Goal: Task Accomplishment & Management: Use online tool/utility

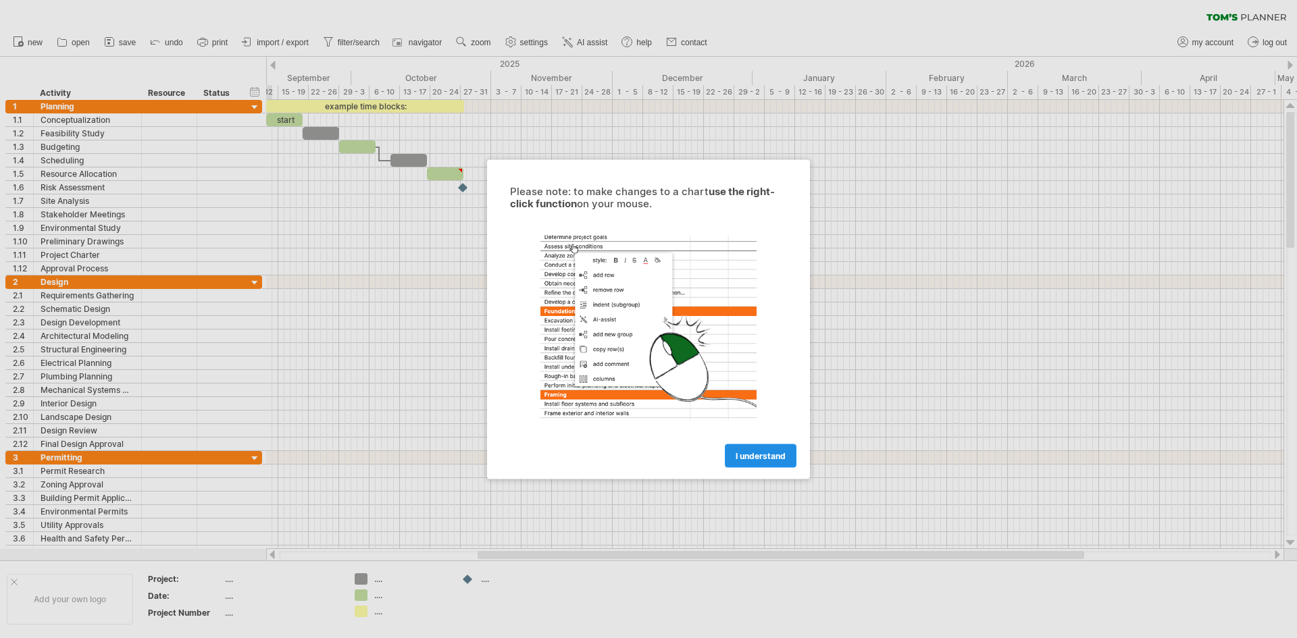
click at [749, 461] on link "I understand" at bounding box center [761, 456] width 72 height 24
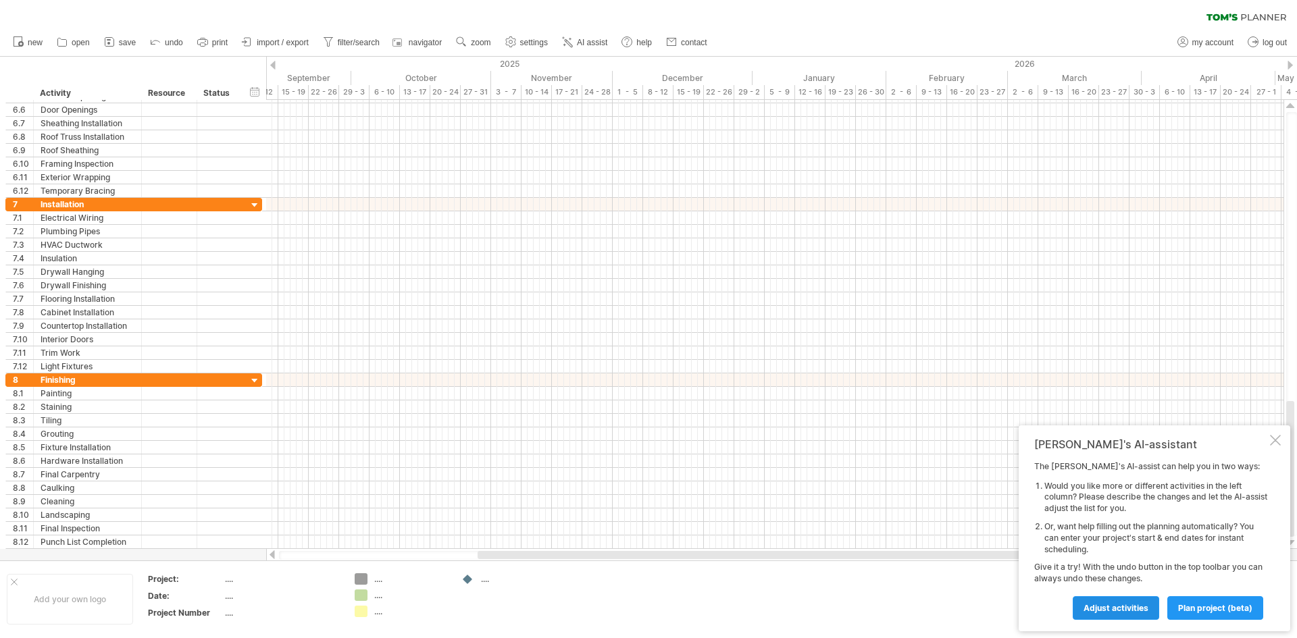
click at [1104, 607] on span "Adjust activities" at bounding box center [1115, 608] width 65 height 10
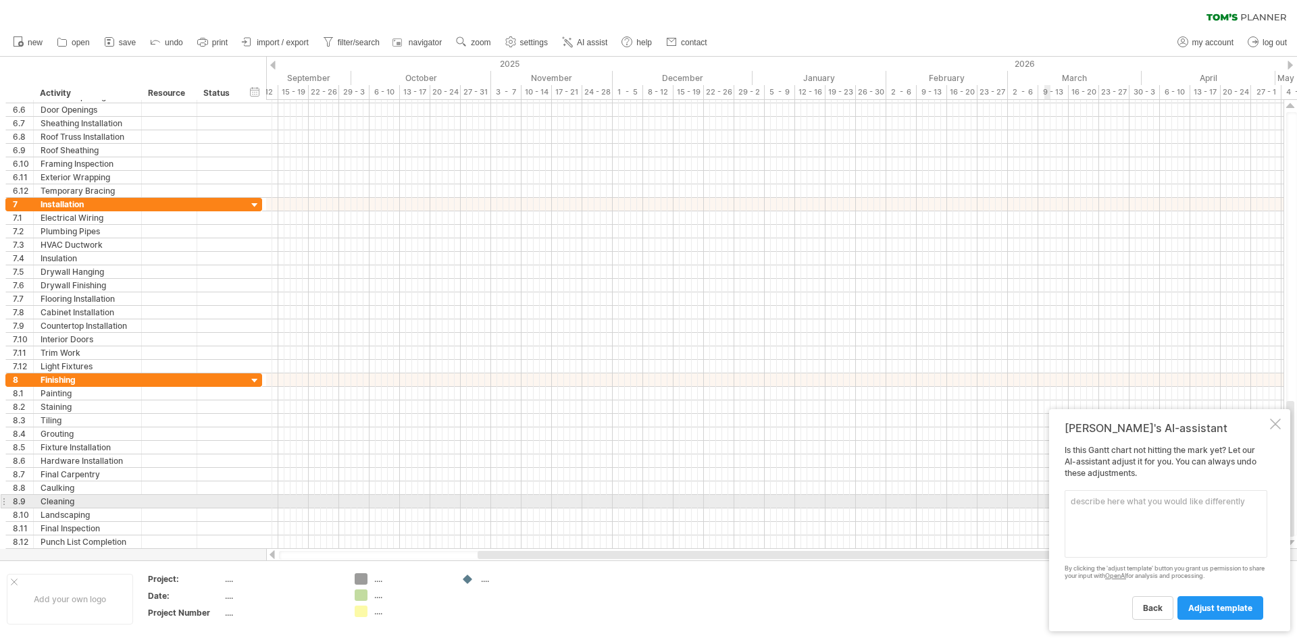
click at [1078, 506] on textarea at bounding box center [1165, 524] width 203 height 68
drag, startPoint x: 1085, startPoint y: 502, endPoint x: 1070, endPoint y: 501, distance: 15.6
click at [1070, 501] on textarea "cctv camera" at bounding box center [1165, 524] width 203 height 68
click at [1136, 504] on textarea "security camera" at bounding box center [1165, 524] width 203 height 68
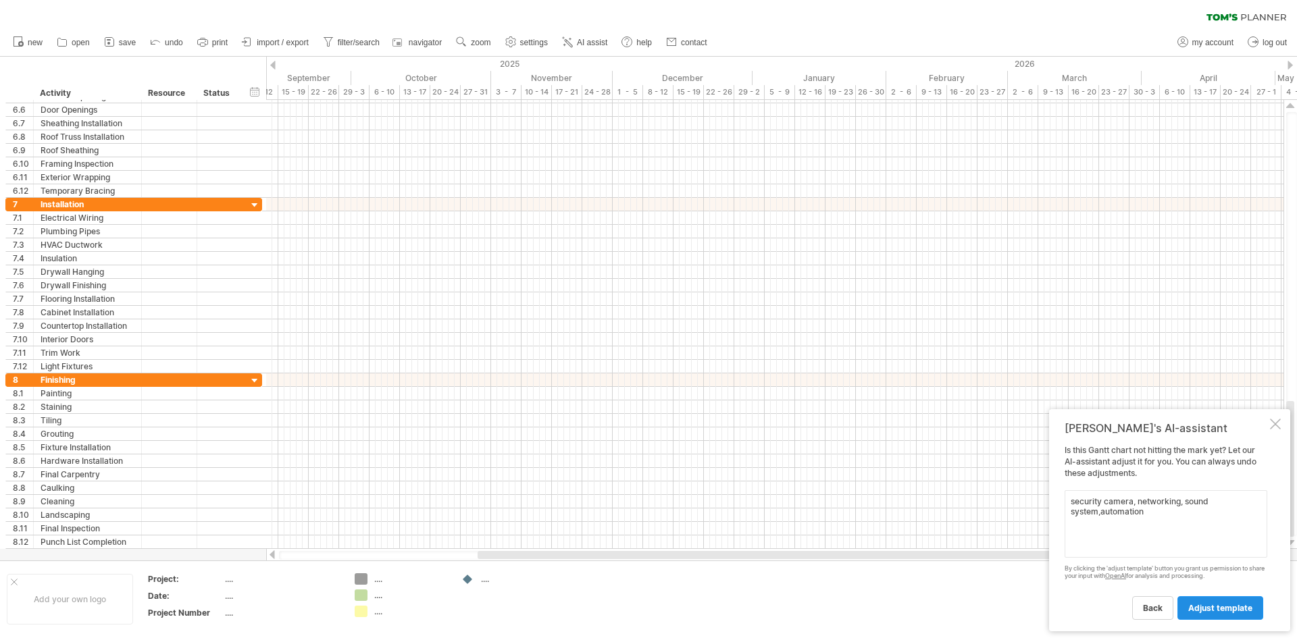
type textarea "security camera, networking, sound system,automation"
click at [1231, 608] on span "adjust template" at bounding box center [1220, 608] width 64 height 10
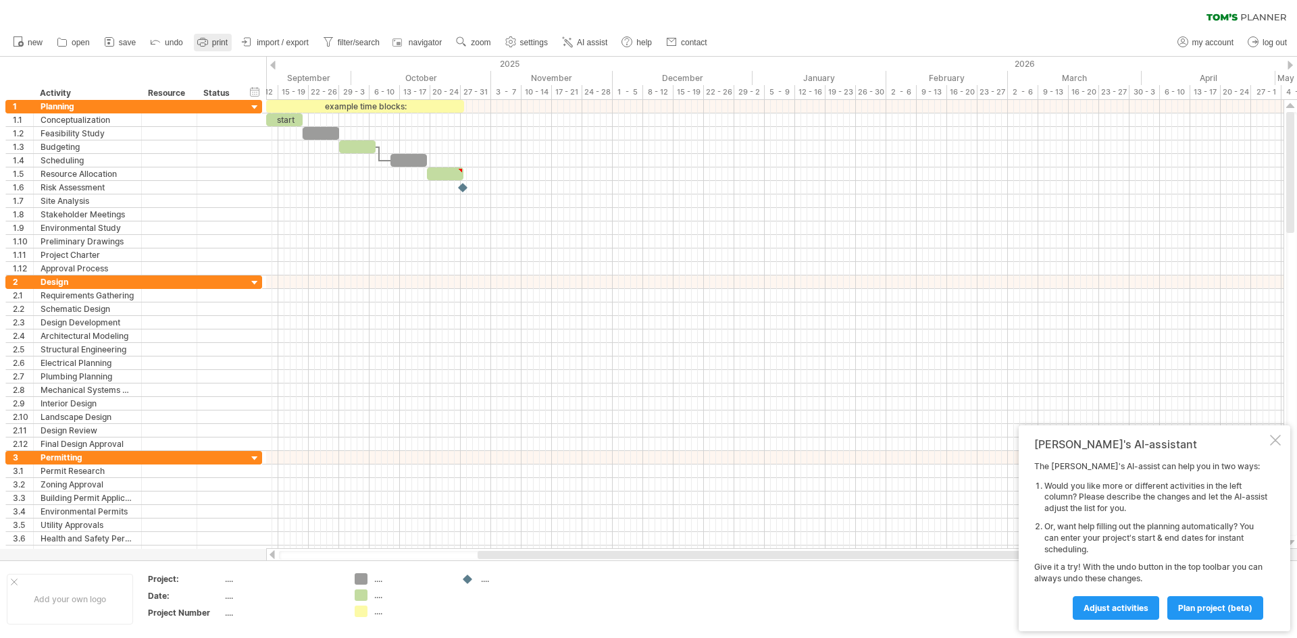
click at [215, 45] on span "print" at bounding box center [220, 42] width 16 height 9
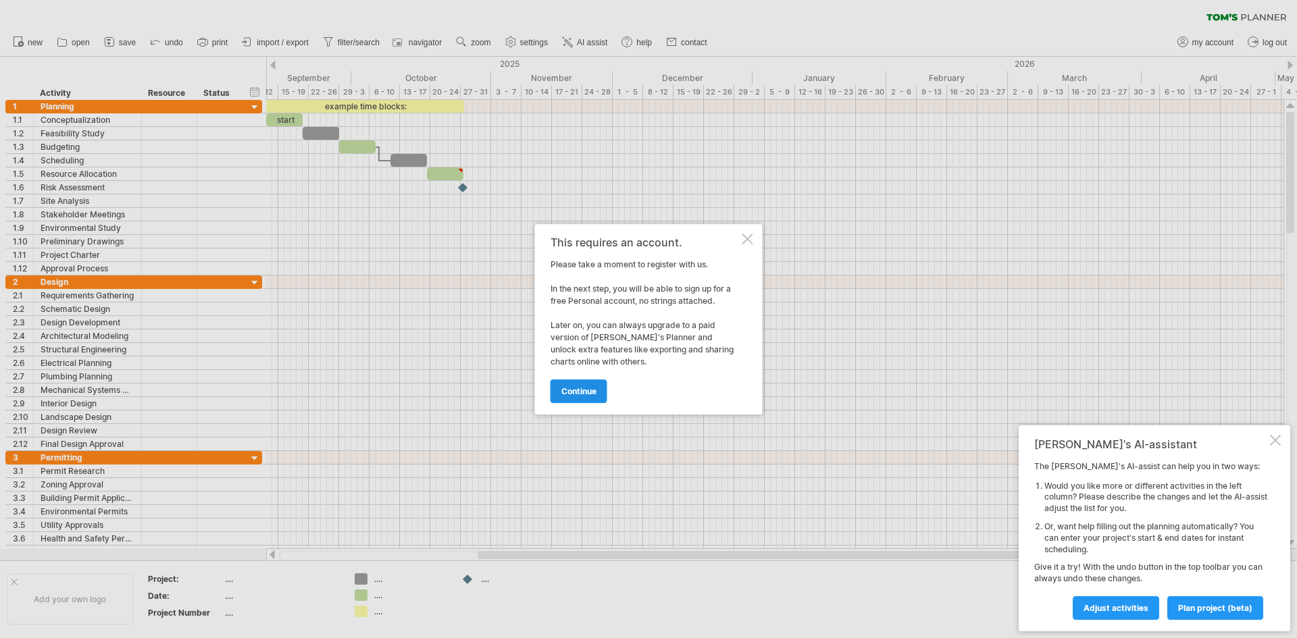
click at [579, 395] on span "continue" at bounding box center [578, 391] width 35 height 10
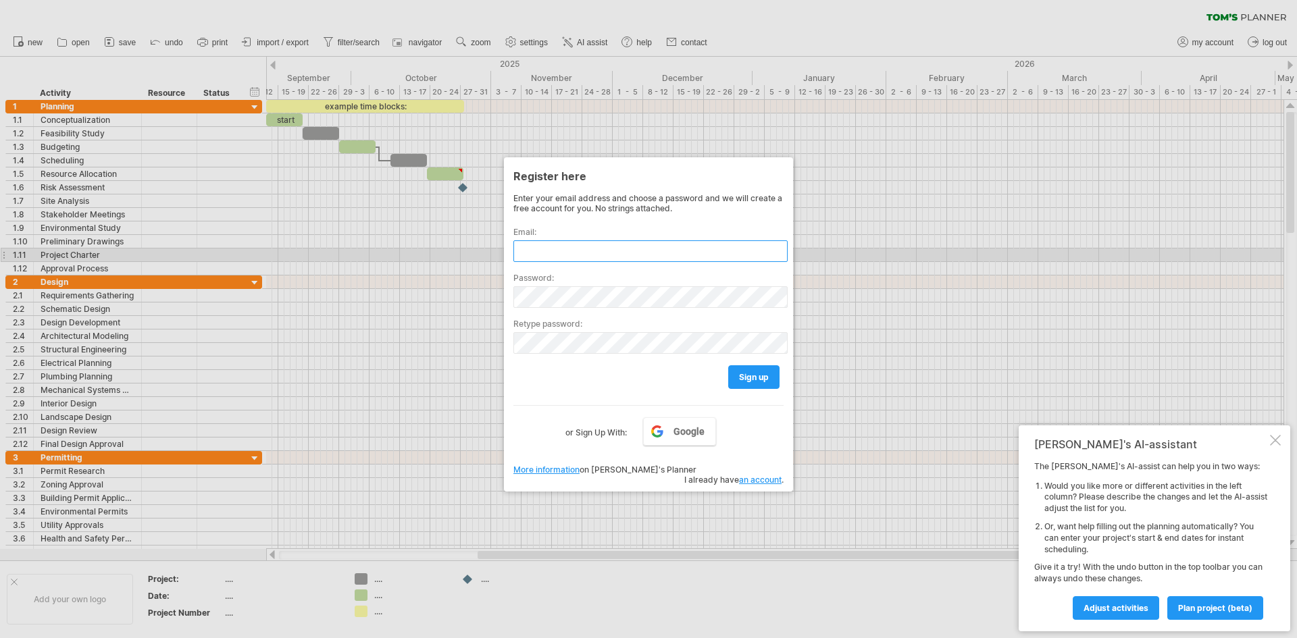
click at [563, 250] on input "text" at bounding box center [650, 251] width 274 height 22
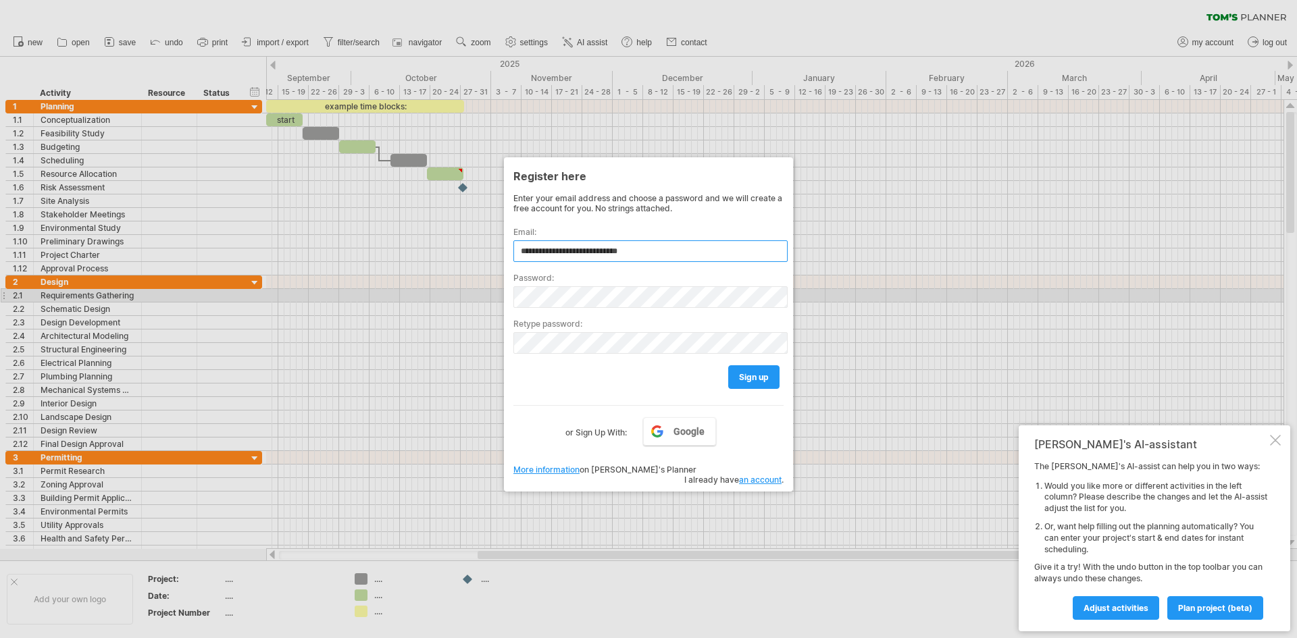
type input "**********"
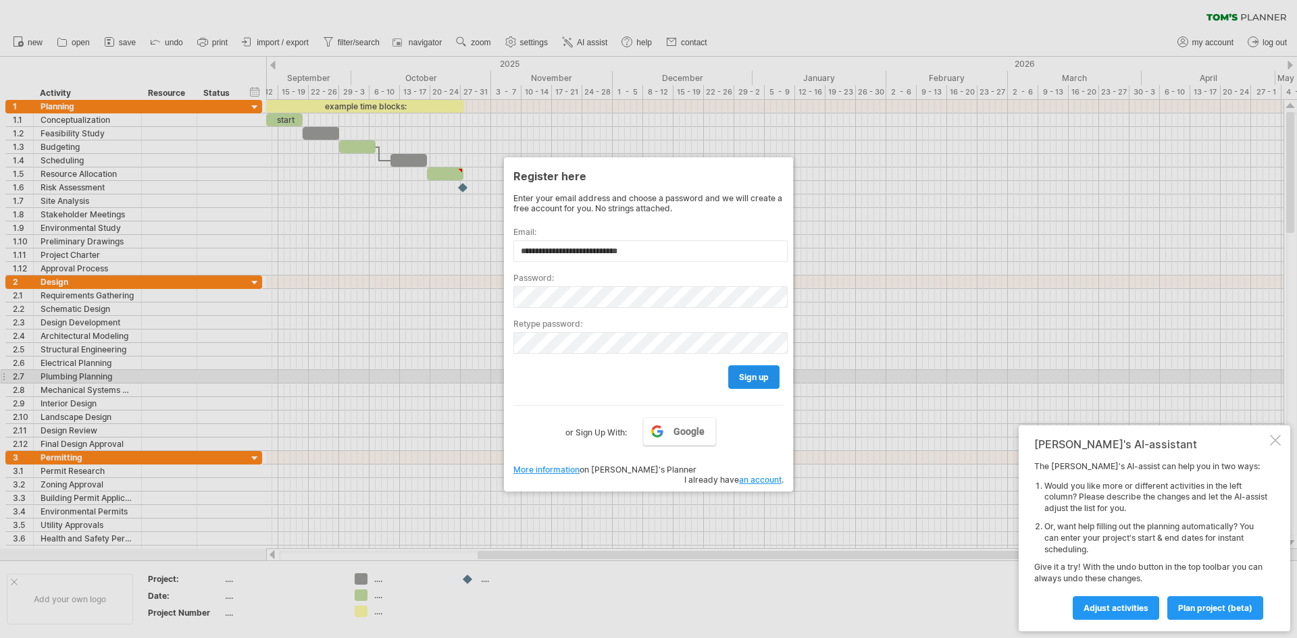
click at [758, 378] on span "sign up" at bounding box center [754, 377] width 30 height 10
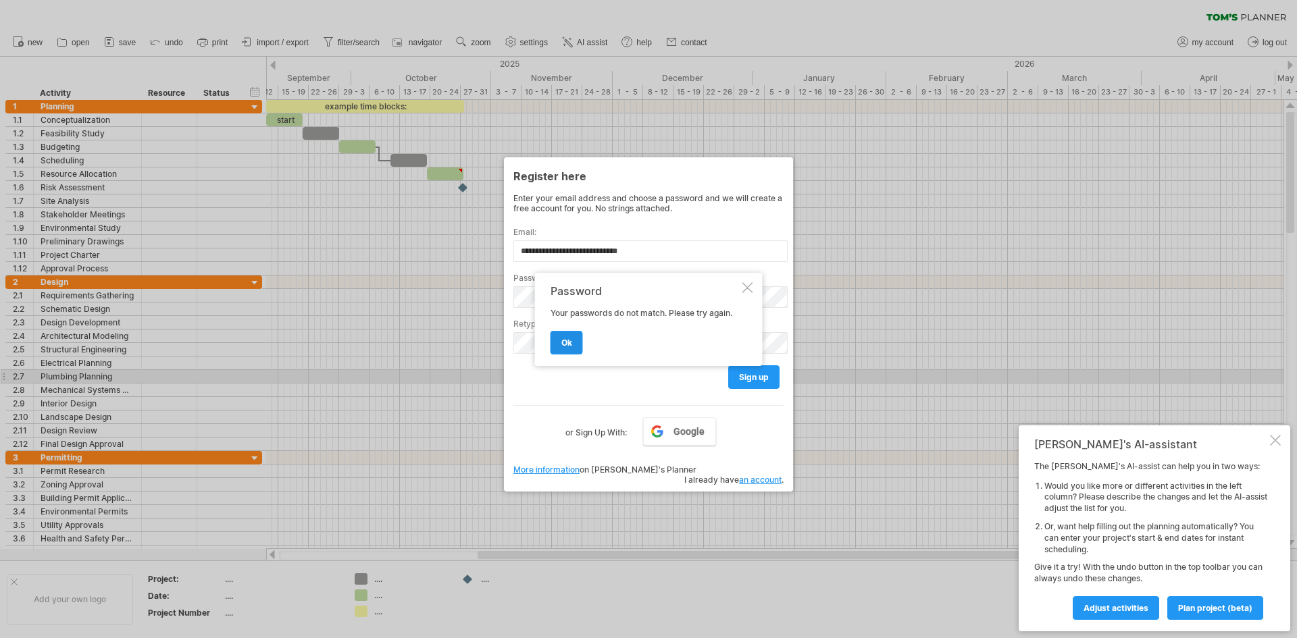
click at [561, 345] on span "ok" at bounding box center [566, 343] width 11 height 10
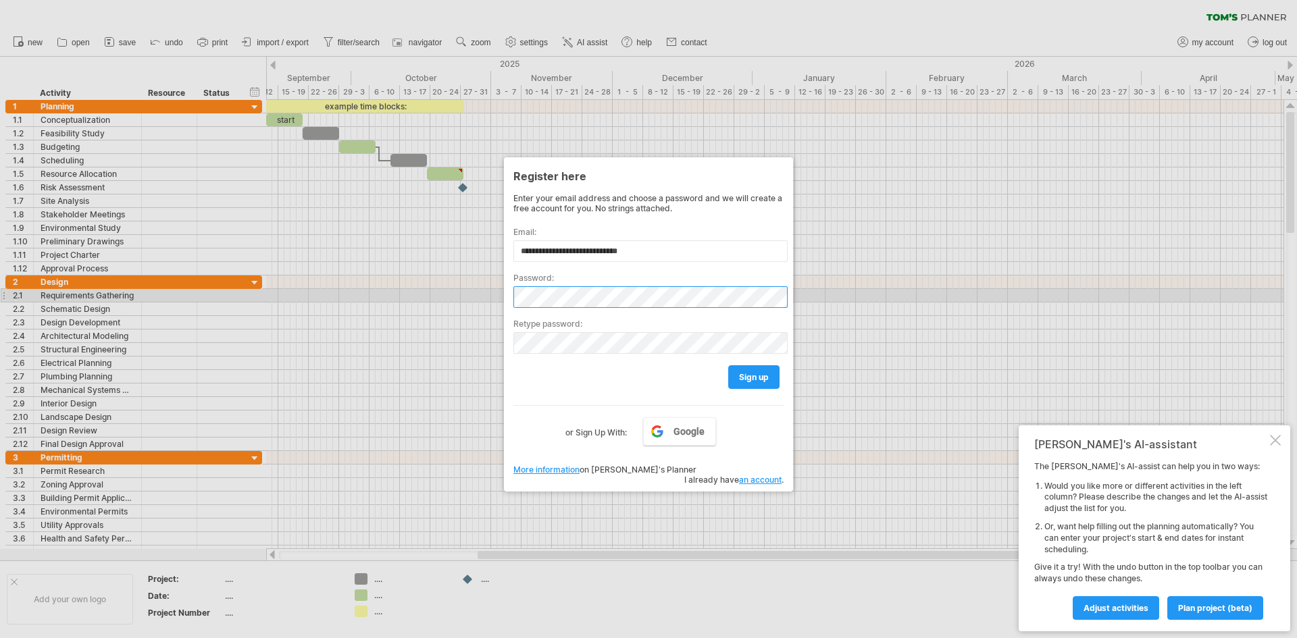
click at [508, 296] on div "**********" at bounding box center [648, 324] width 289 height 334
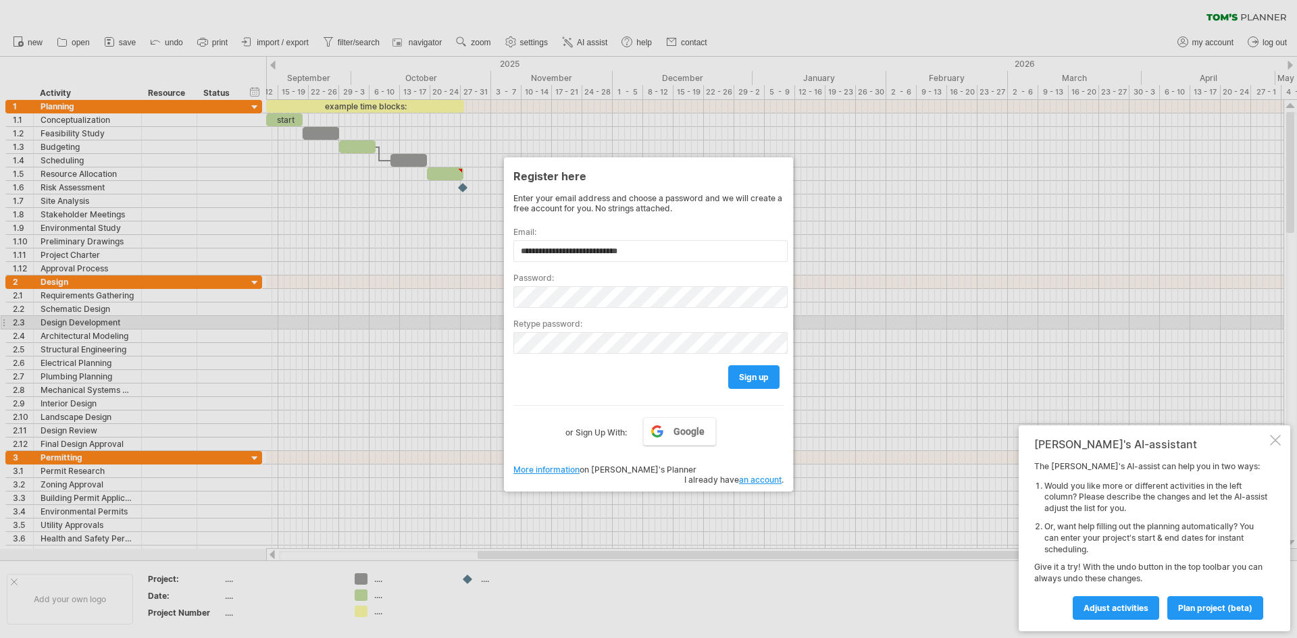
click at [592, 323] on label "Retype password:" at bounding box center [648, 324] width 270 height 10
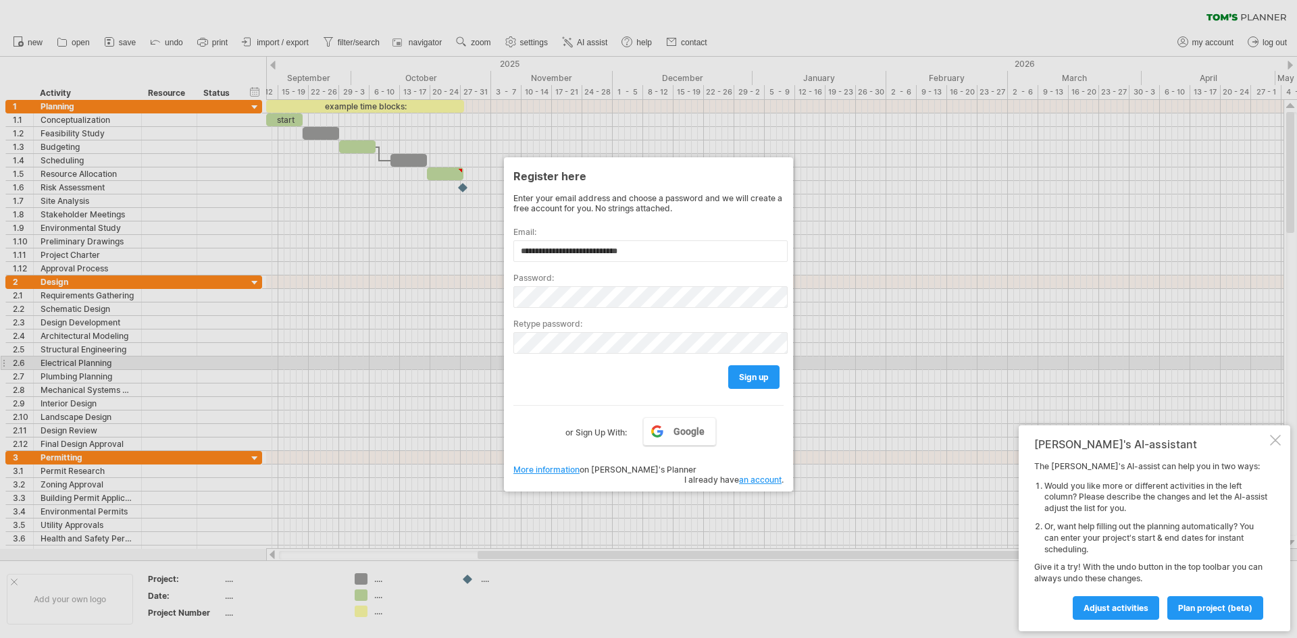
click at [609, 359] on div "sign up" at bounding box center [648, 371] width 270 height 34
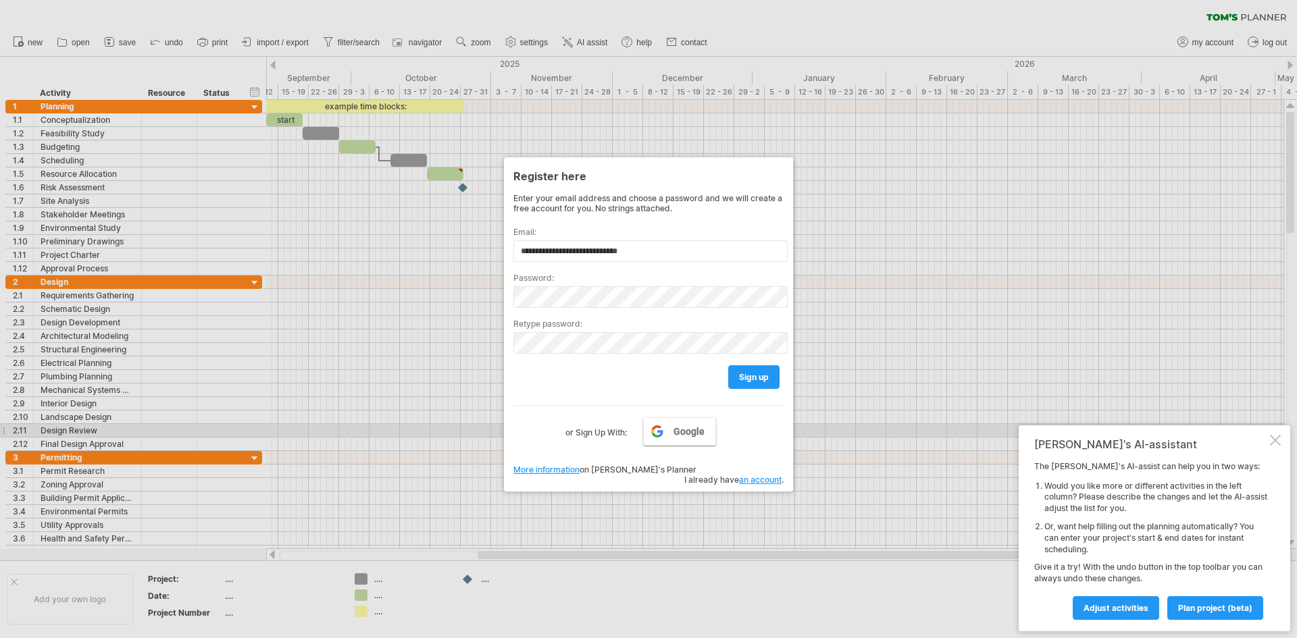
click at [704, 435] on link "Google" at bounding box center [679, 431] width 73 height 28
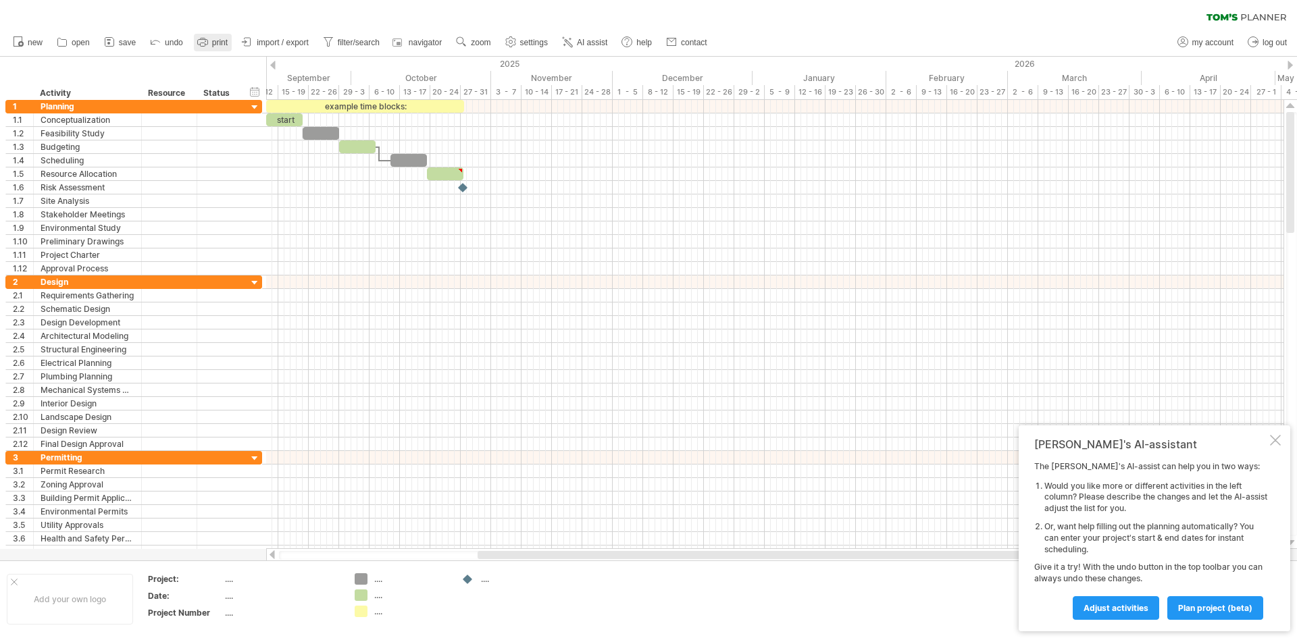
click at [219, 41] on span "print" at bounding box center [220, 42] width 16 height 9
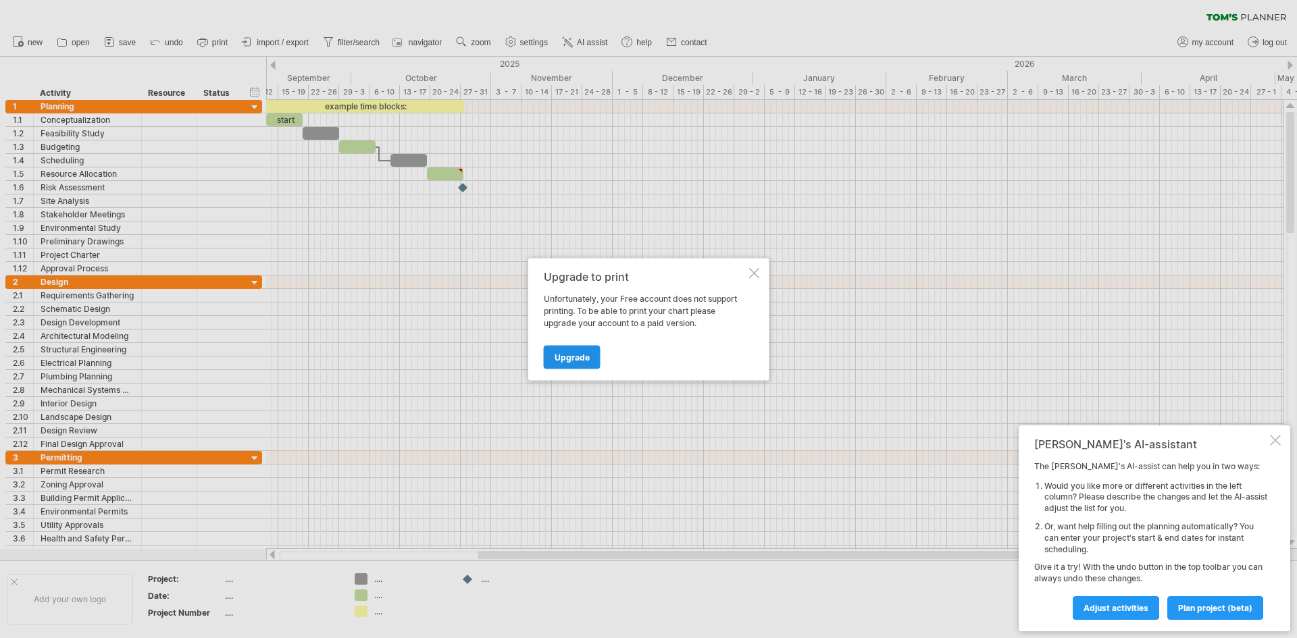
click at [582, 361] on span "Upgrade" at bounding box center [571, 357] width 35 height 10
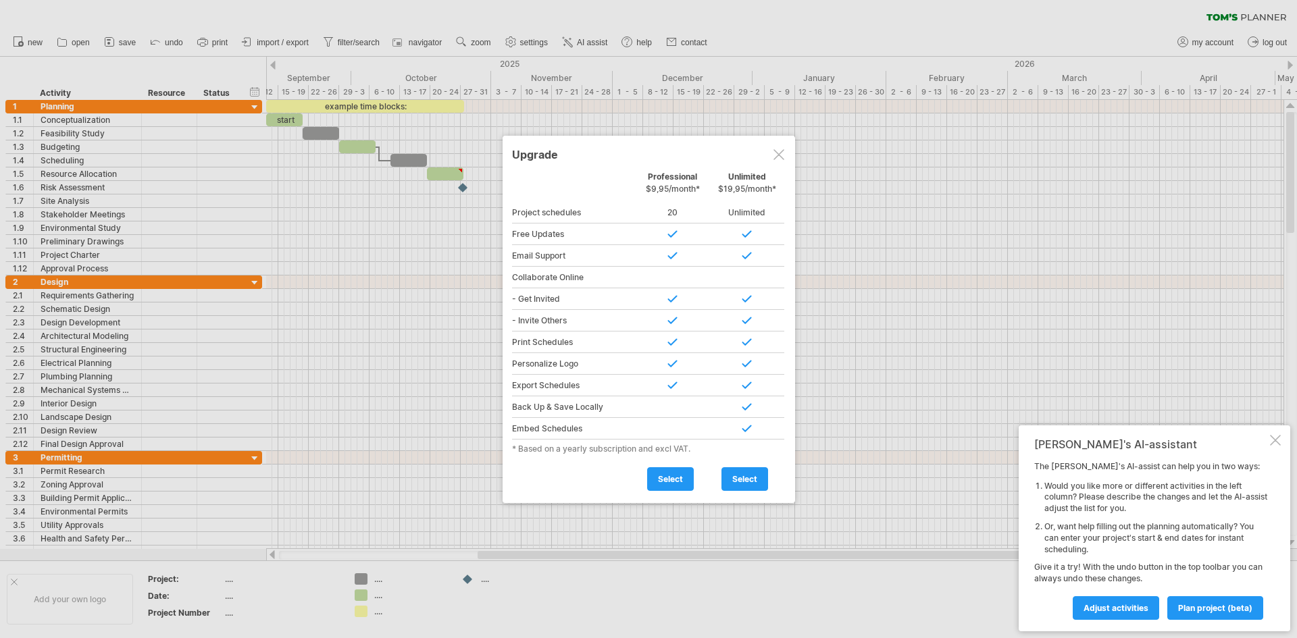
click at [777, 151] on div at bounding box center [778, 154] width 11 height 11
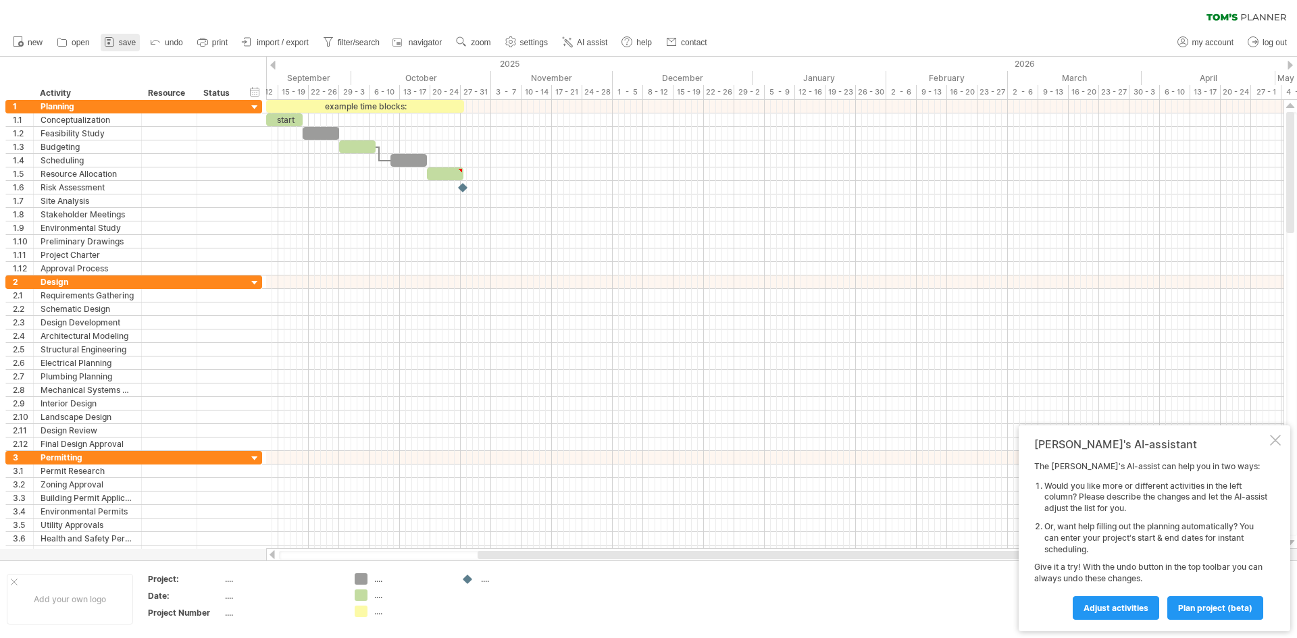
click at [130, 45] on span "save" at bounding box center [127, 42] width 17 height 9
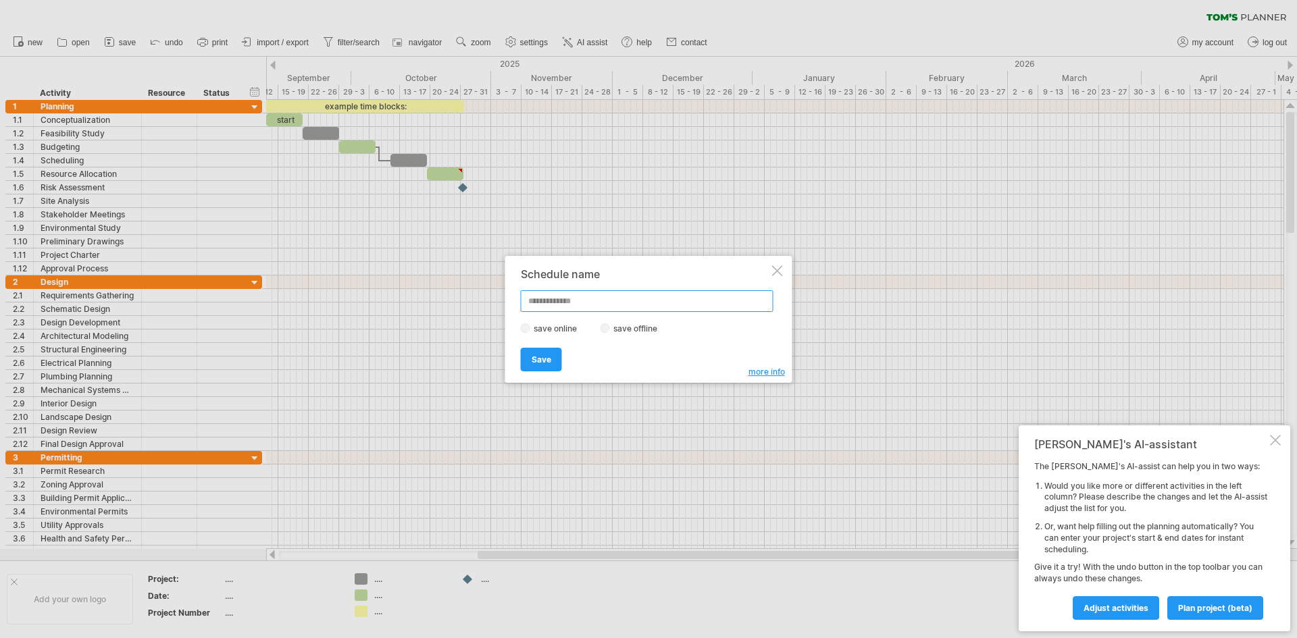
click at [590, 304] on input "text" at bounding box center [647, 301] width 253 height 22
type input "**********"
click at [554, 361] on link "Save" at bounding box center [541, 360] width 41 height 24
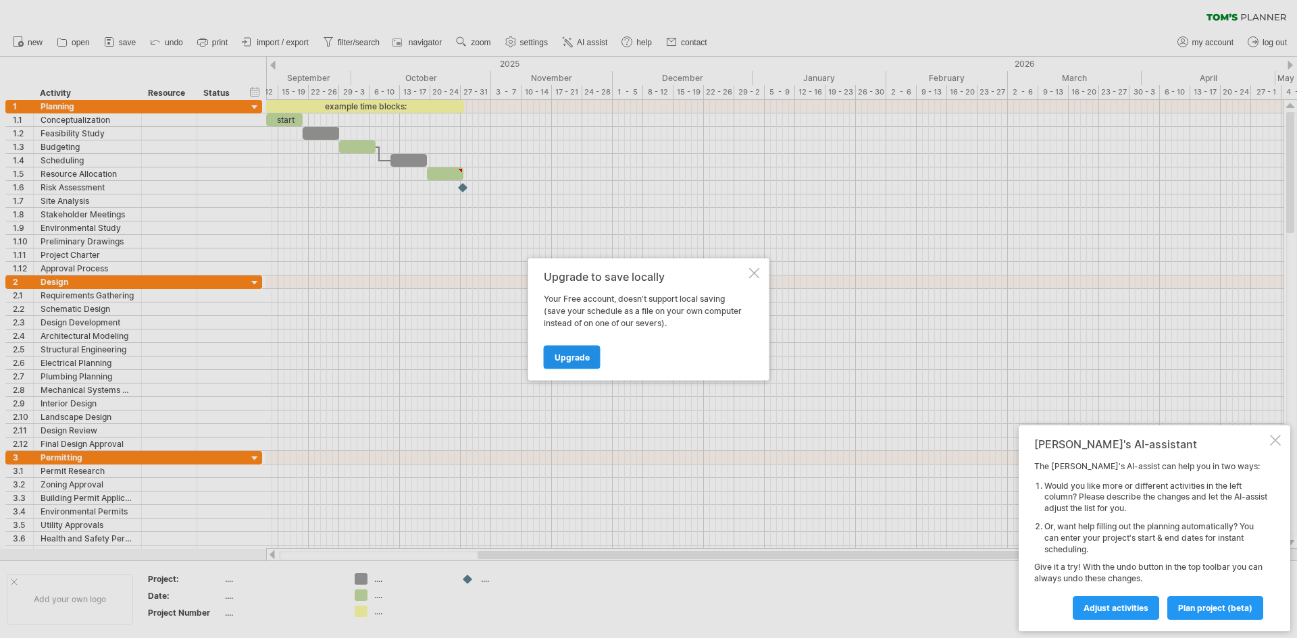
click at [579, 359] on span "Upgrade" at bounding box center [571, 357] width 35 height 10
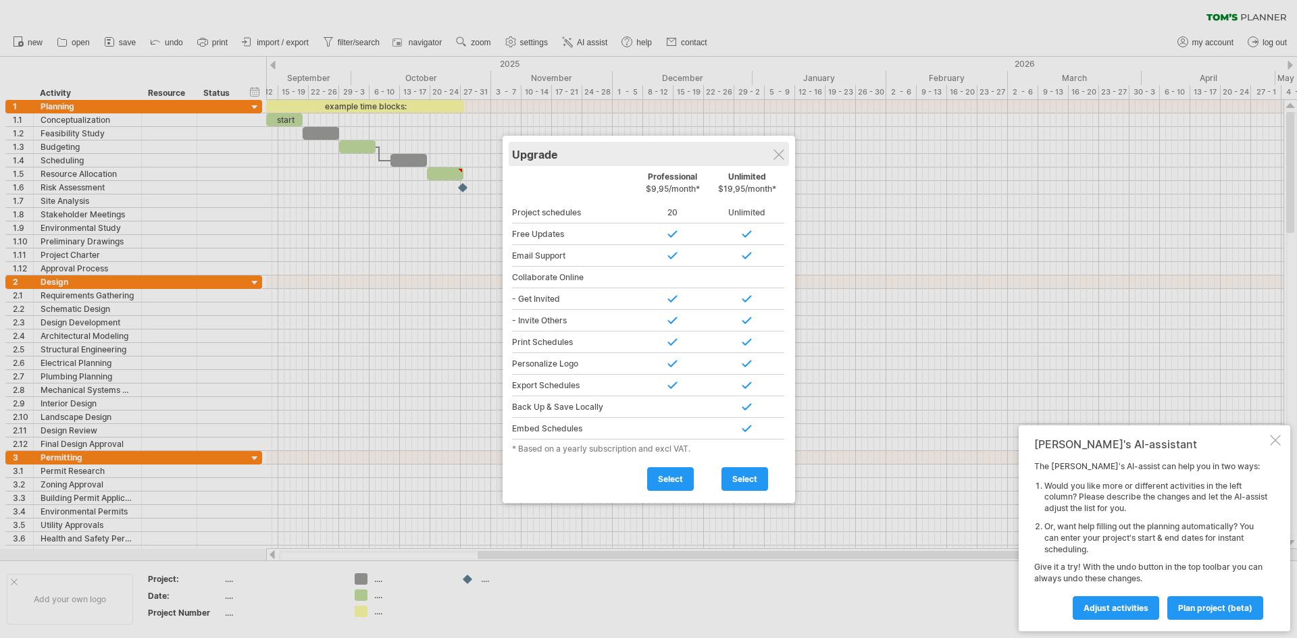
click at [784, 153] on div "Upgrade" at bounding box center [649, 154] width 274 height 24
click at [781, 157] on div at bounding box center [778, 154] width 11 height 11
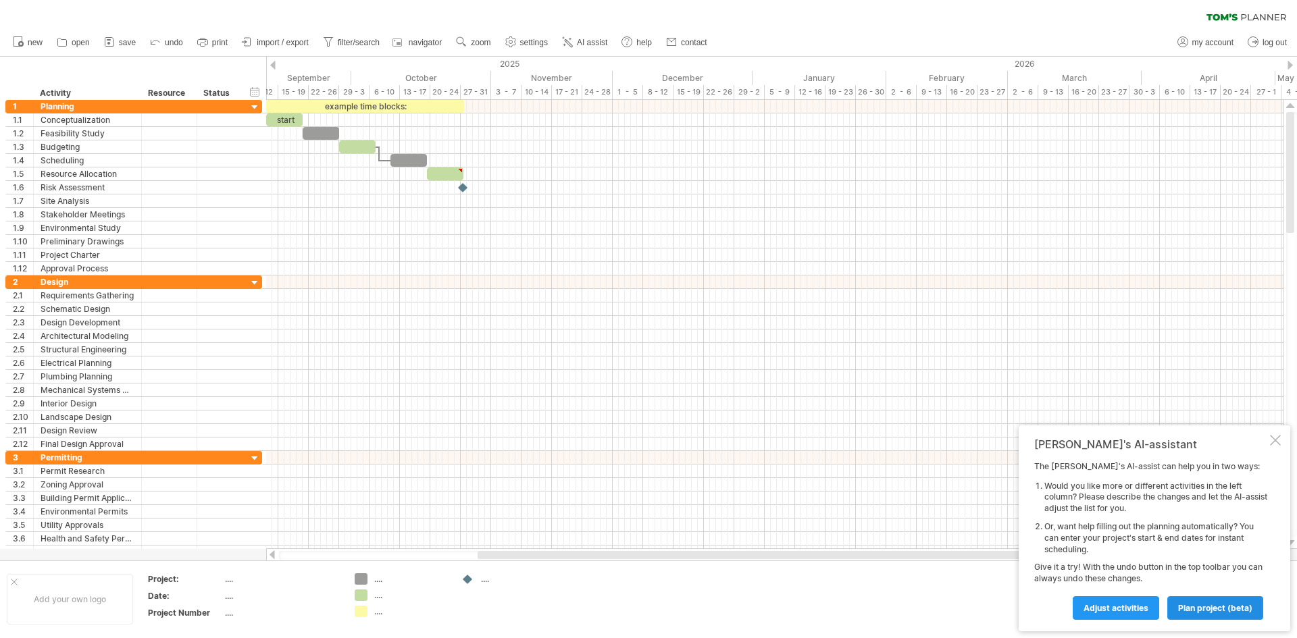
click at [1198, 611] on span "plan project (beta)" at bounding box center [1215, 608] width 74 height 10
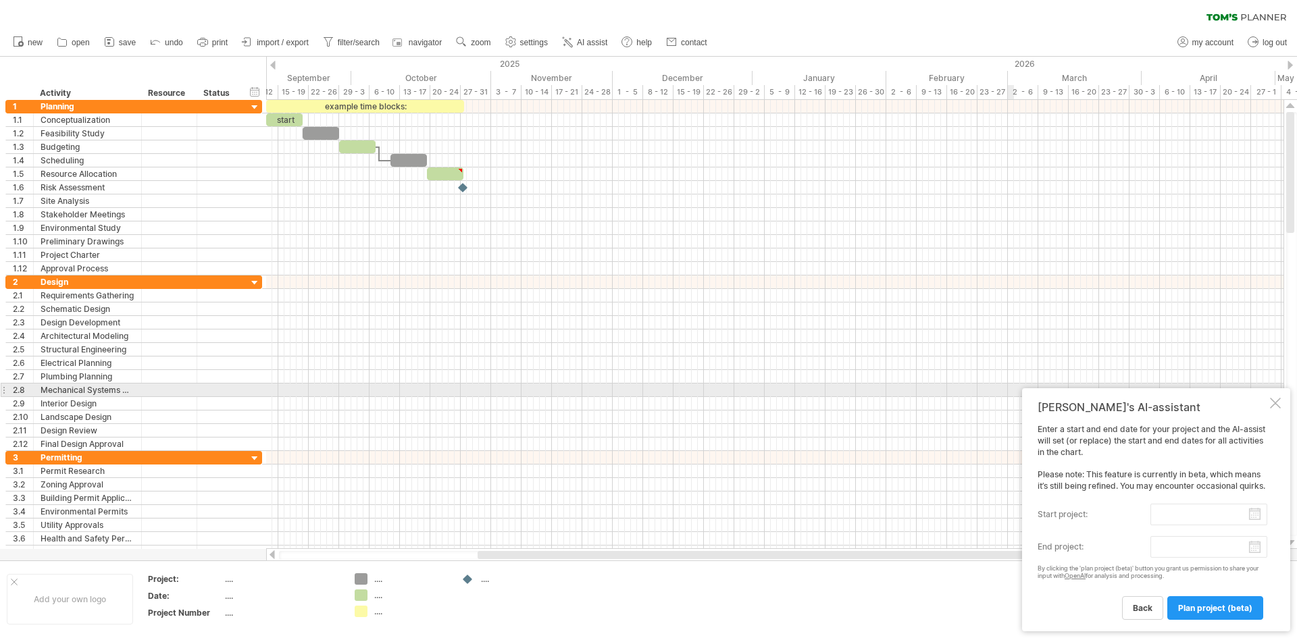
click at [1274, 398] on div at bounding box center [1275, 403] width 11 height 11
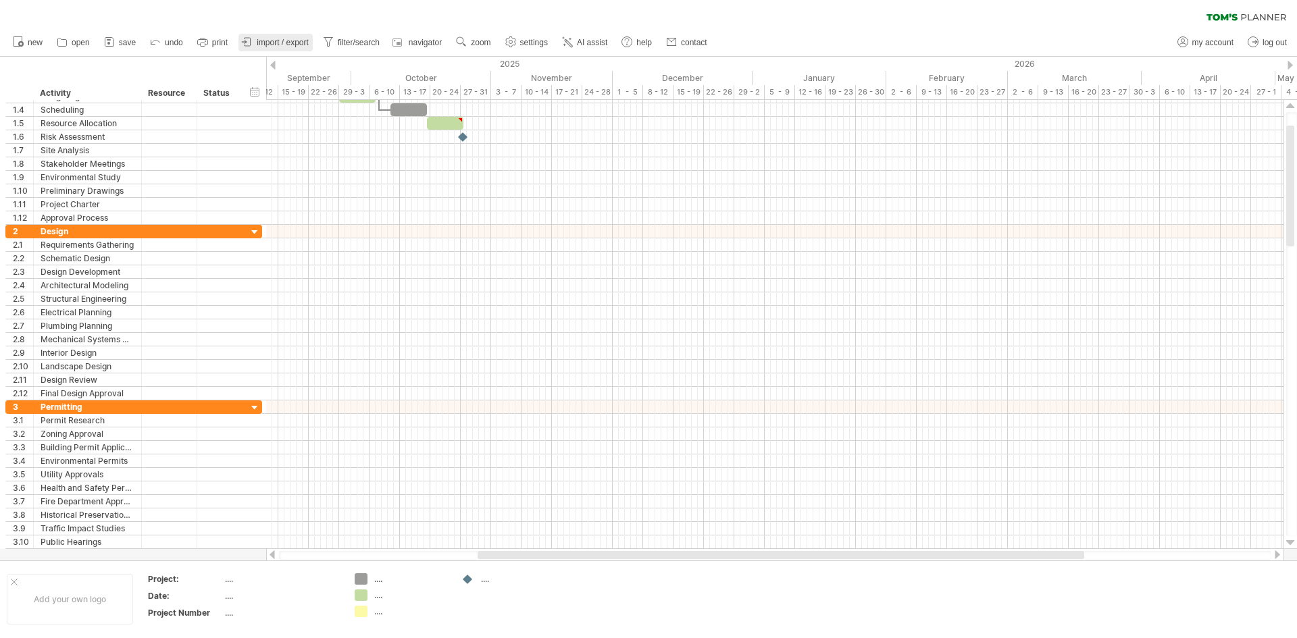
click at [286, 44] on span "import / export" at bounding box center [283, 42] width 52 height 9
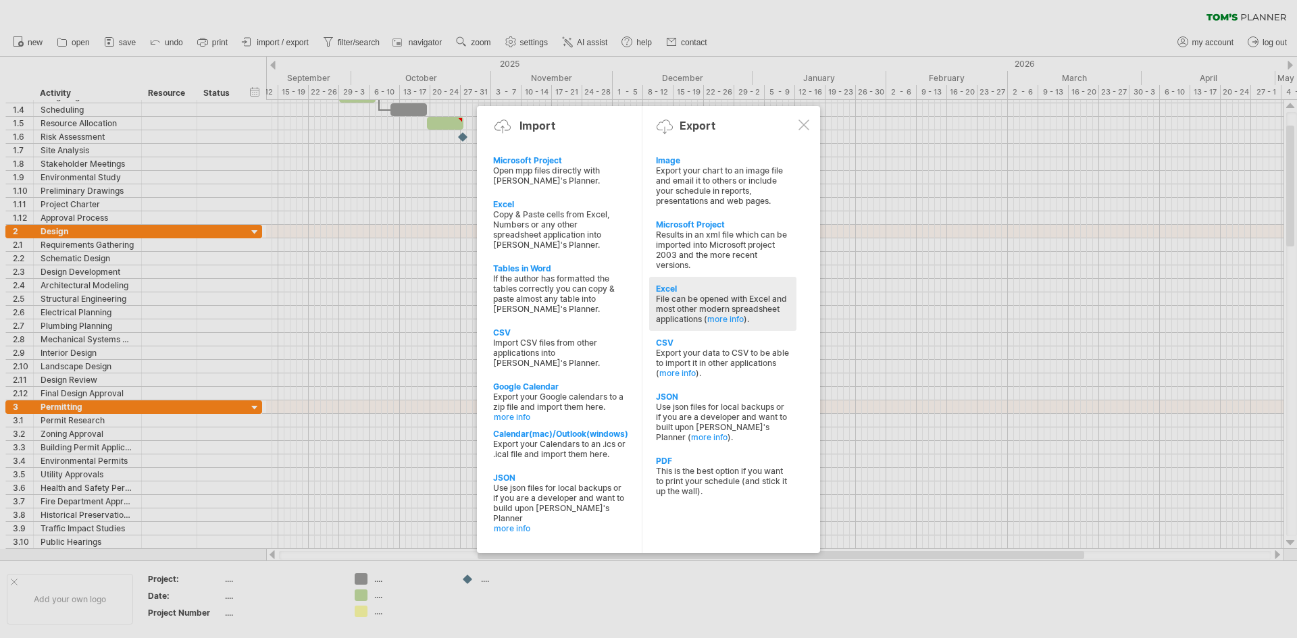
click at [725, 290] on div "Excel" at bounding box center [723, 289] width 134 height 10
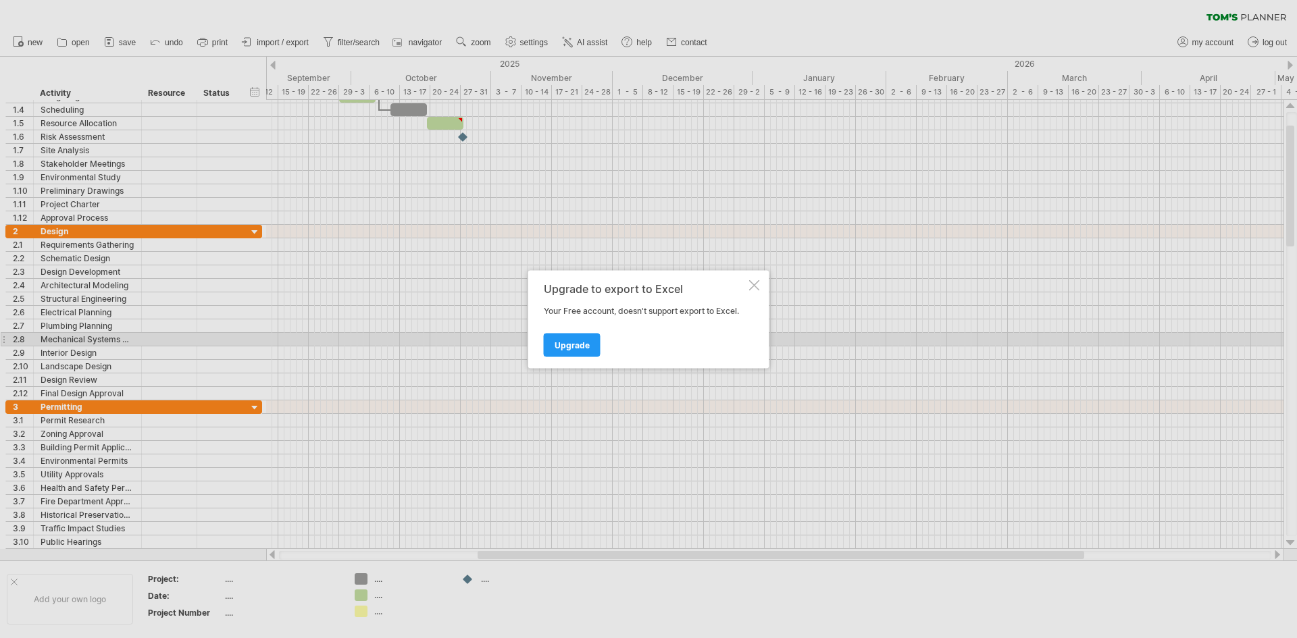
drag, startPoint x: 577, startPoint y: 341, endPoint x: 586, endPoint y: 343, distance: 9.7
click at [581, 342] on span "Upgrade" at bounding box center [571, 345] width 35 height 10
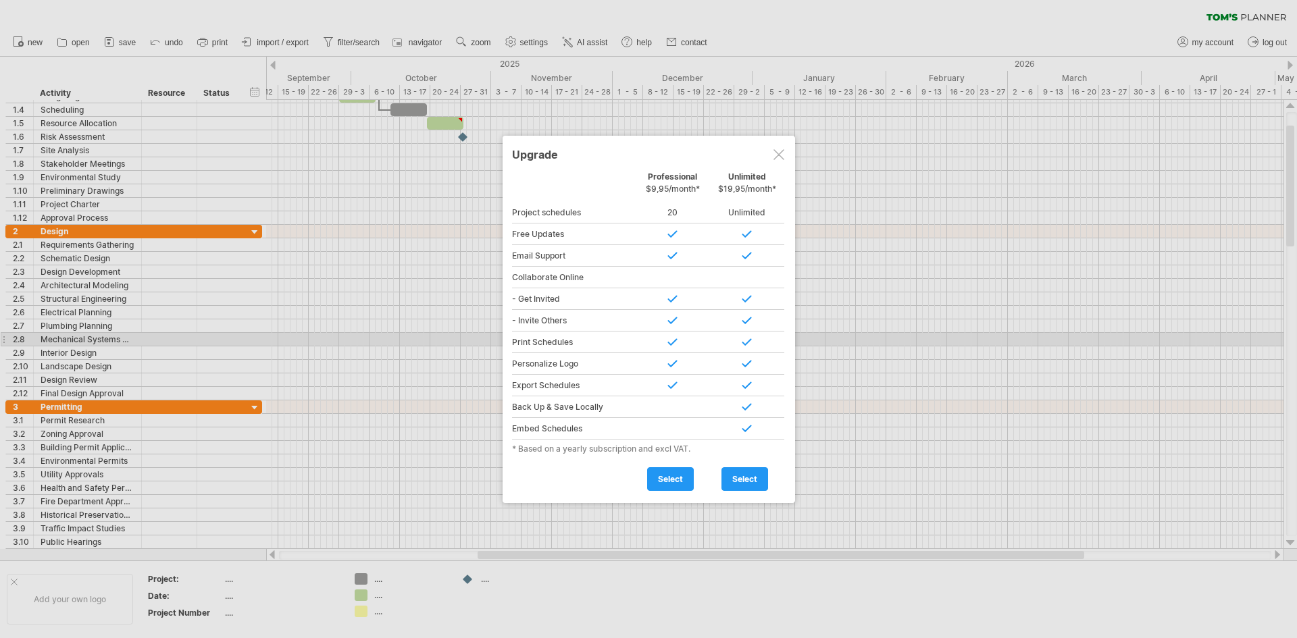
click at [779, 153] on div at bounding box center [778, 154] width 11 height 11
